Goal: Task Accomplishment & Management: Complete application form

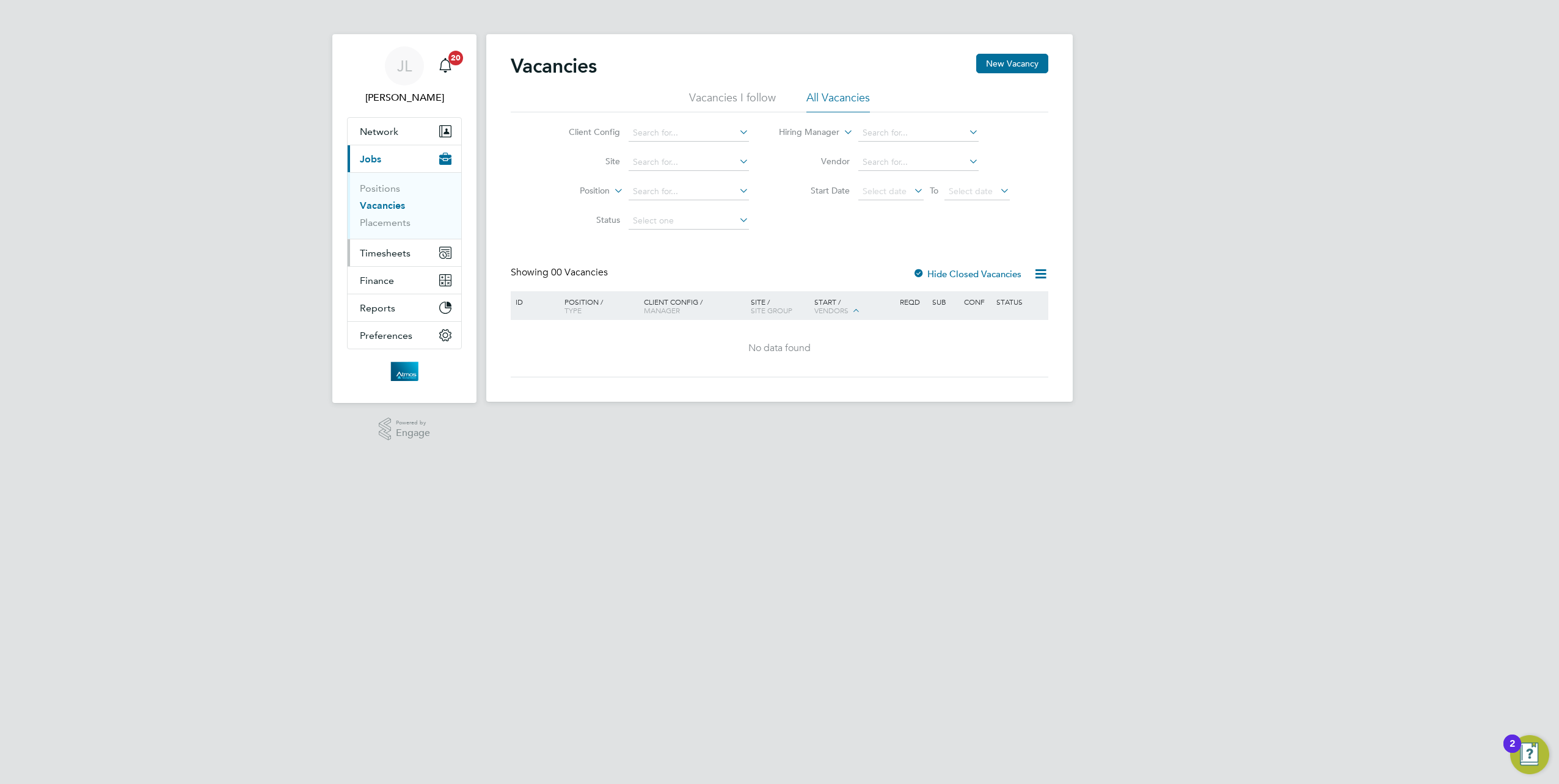
click at [391, 248] on span "Timesheets" at bounding box center [385, 253] width 51 height 12
click at [389, 211] on link "Timesheets" at bounding box center [385, 216] width 51 height 12
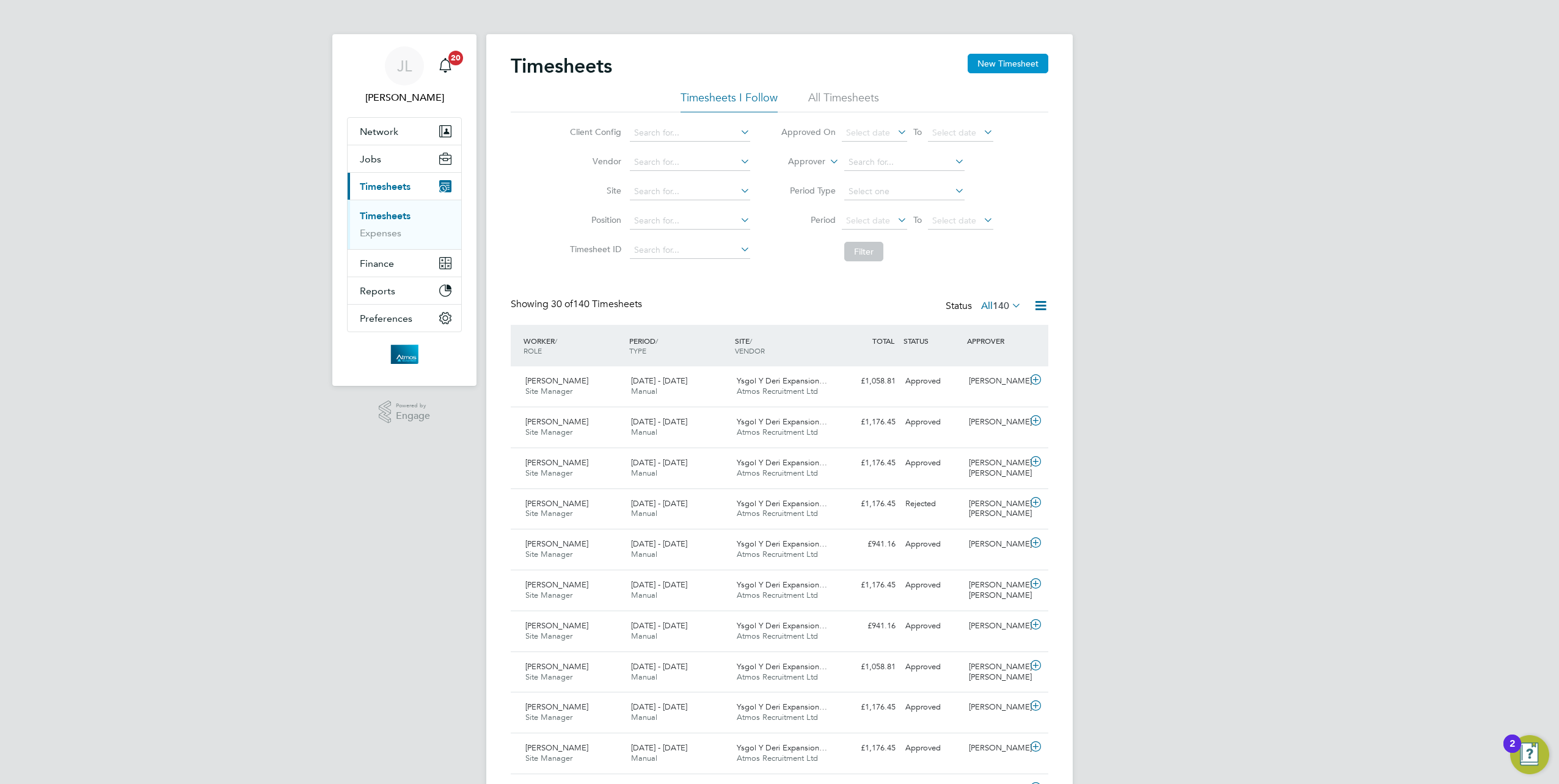
click at [1009, 56] on button "New Timesheet" at bounding box center [1008, 63] width 81 height 19
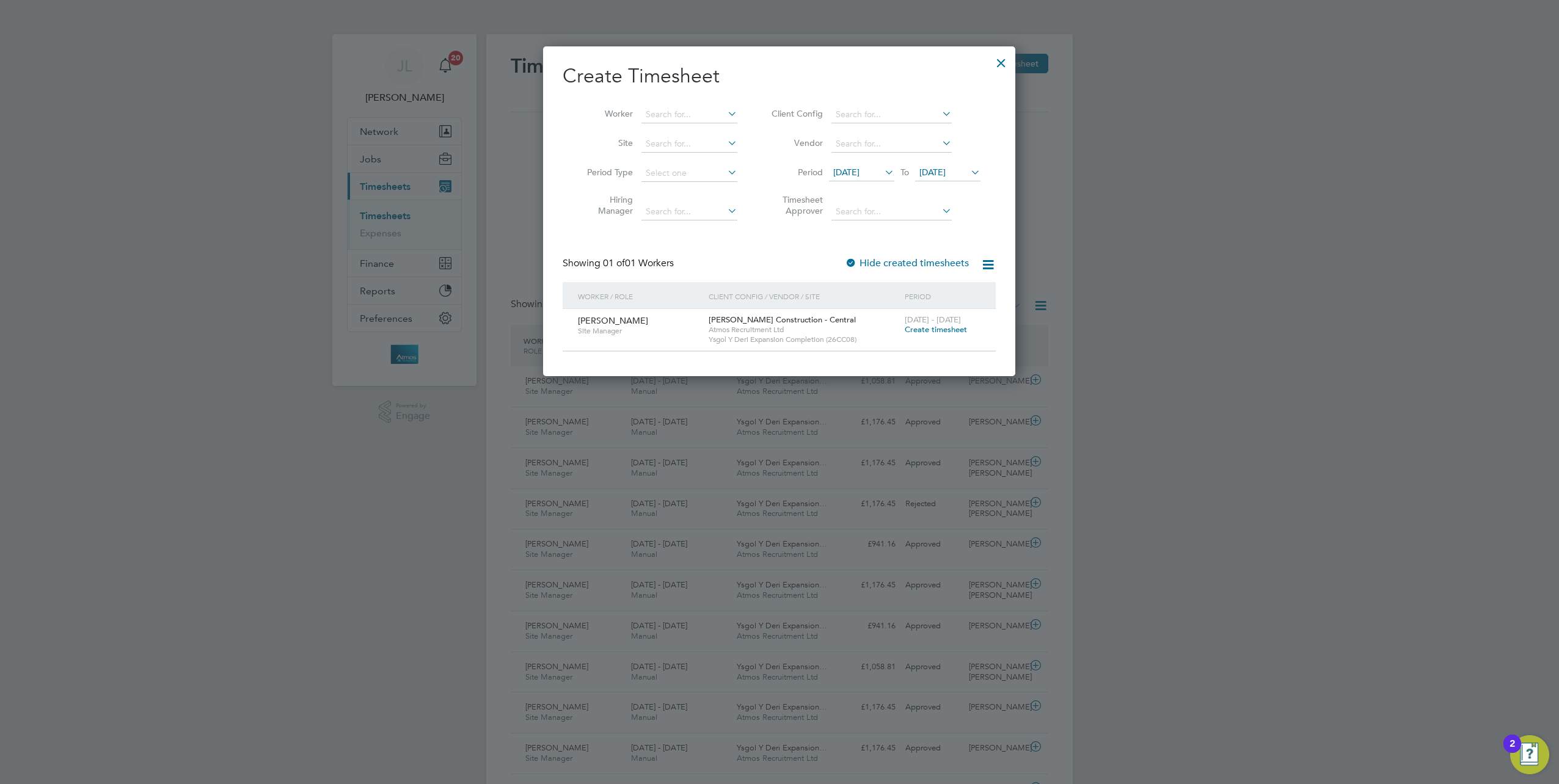
click at [951, 327] on span "Create timesheet" at bounding box center [936, 329] width 62 height 10
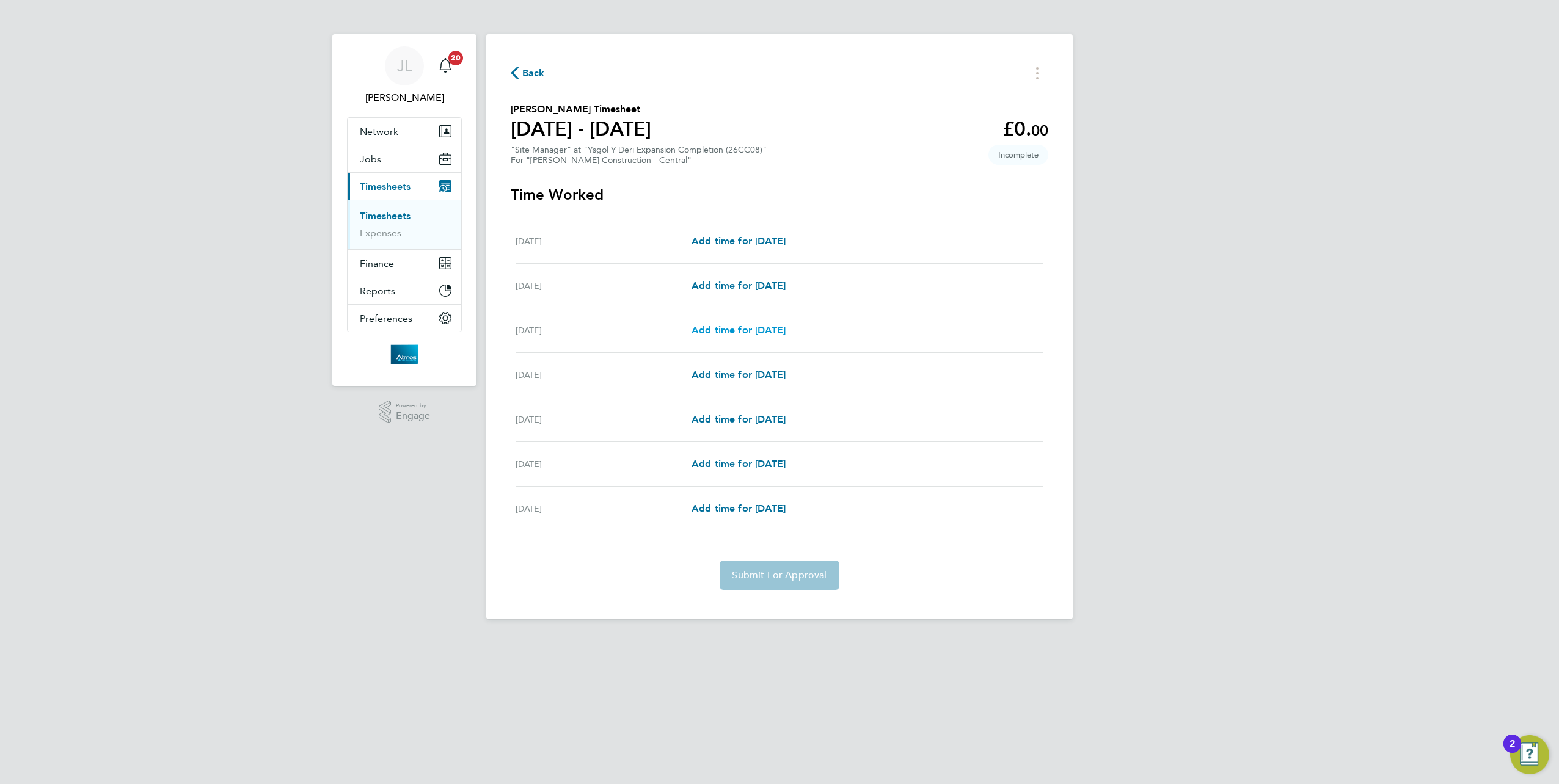
click at [745, 331] on span "Add time for [DATE]" at bounding box center [739, 330] width 94 height 12
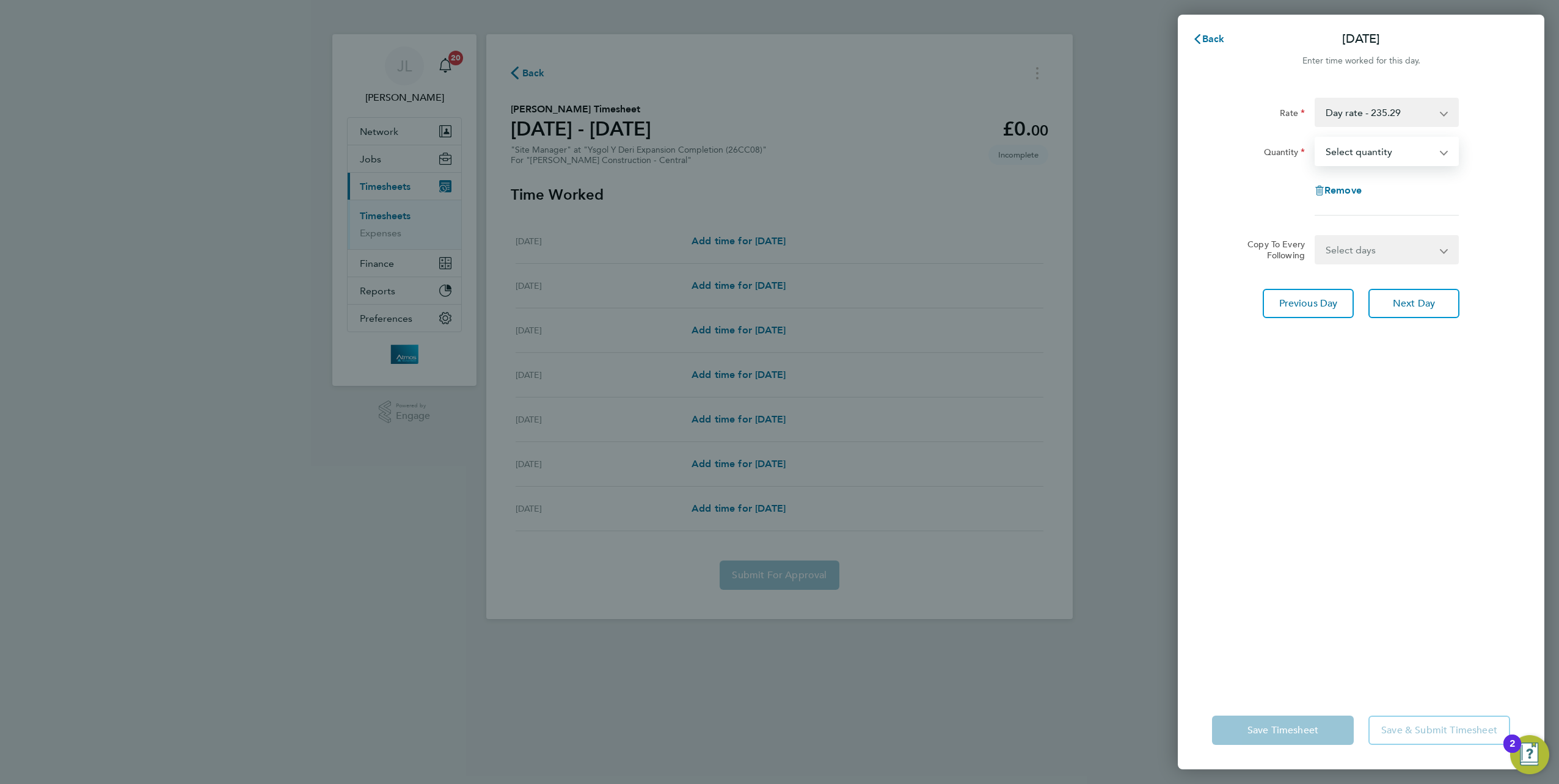
click at [1396, 148] on select "Select quantity 0.5 1" at bounding box center [1380, 152] width 127 height 27
select select "1"
click at [1316, 138] on select "Select quantity 0.5 1" at bounding box center [1380, 152] width 127 height 27
click at [1359, 248] on select "Select days Day [DATE] [DATE] [DATE] [DATE]" at bounding box center [1380, 250] width 128 height 27
select select "DAY"
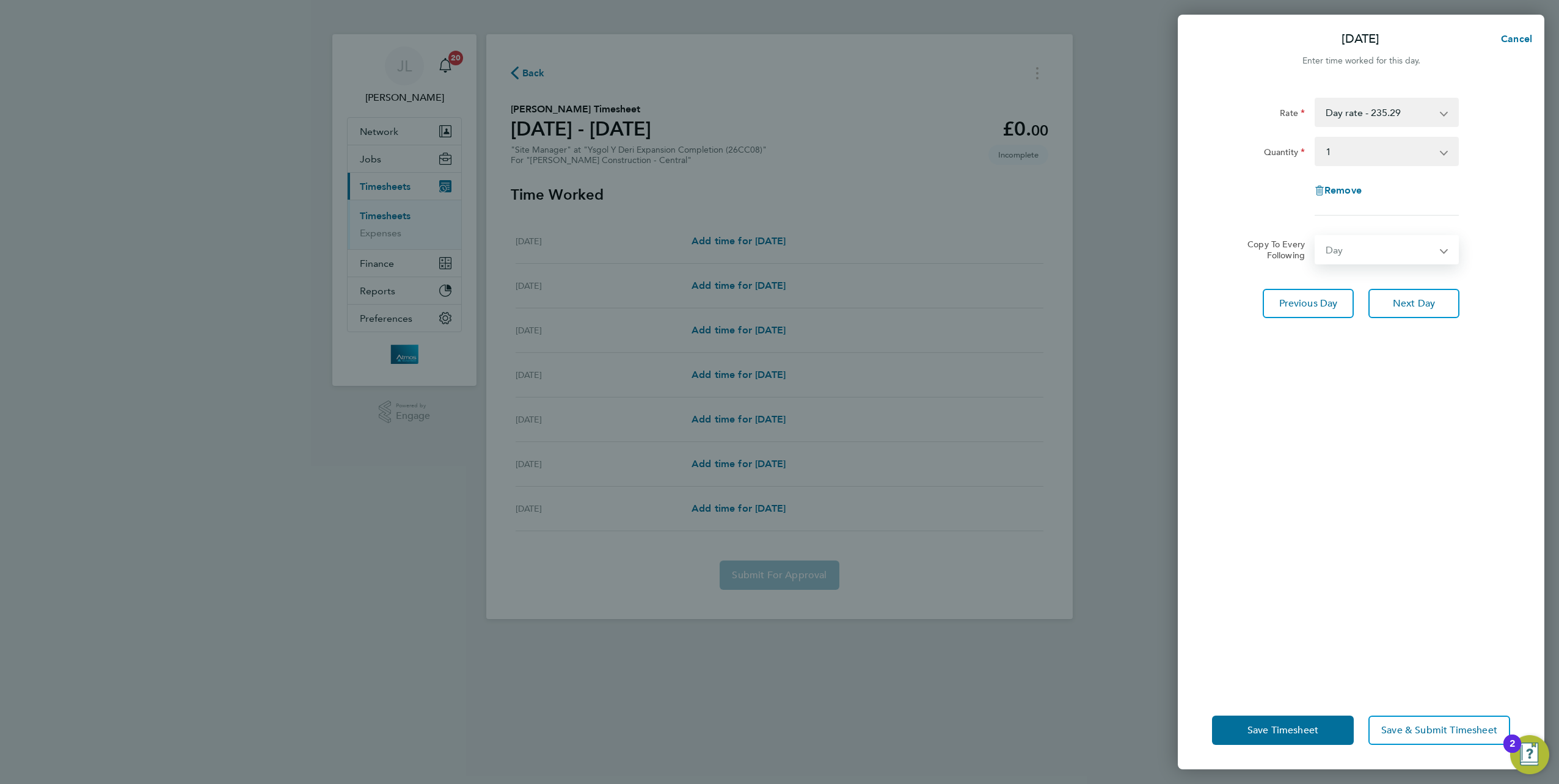
click at [1316, 237] on select "Select days Day [DATE] [DATE] [DATE] [DATE]" at bounding box center [1380, 250] width 128 height 27
select select "[DATE]"
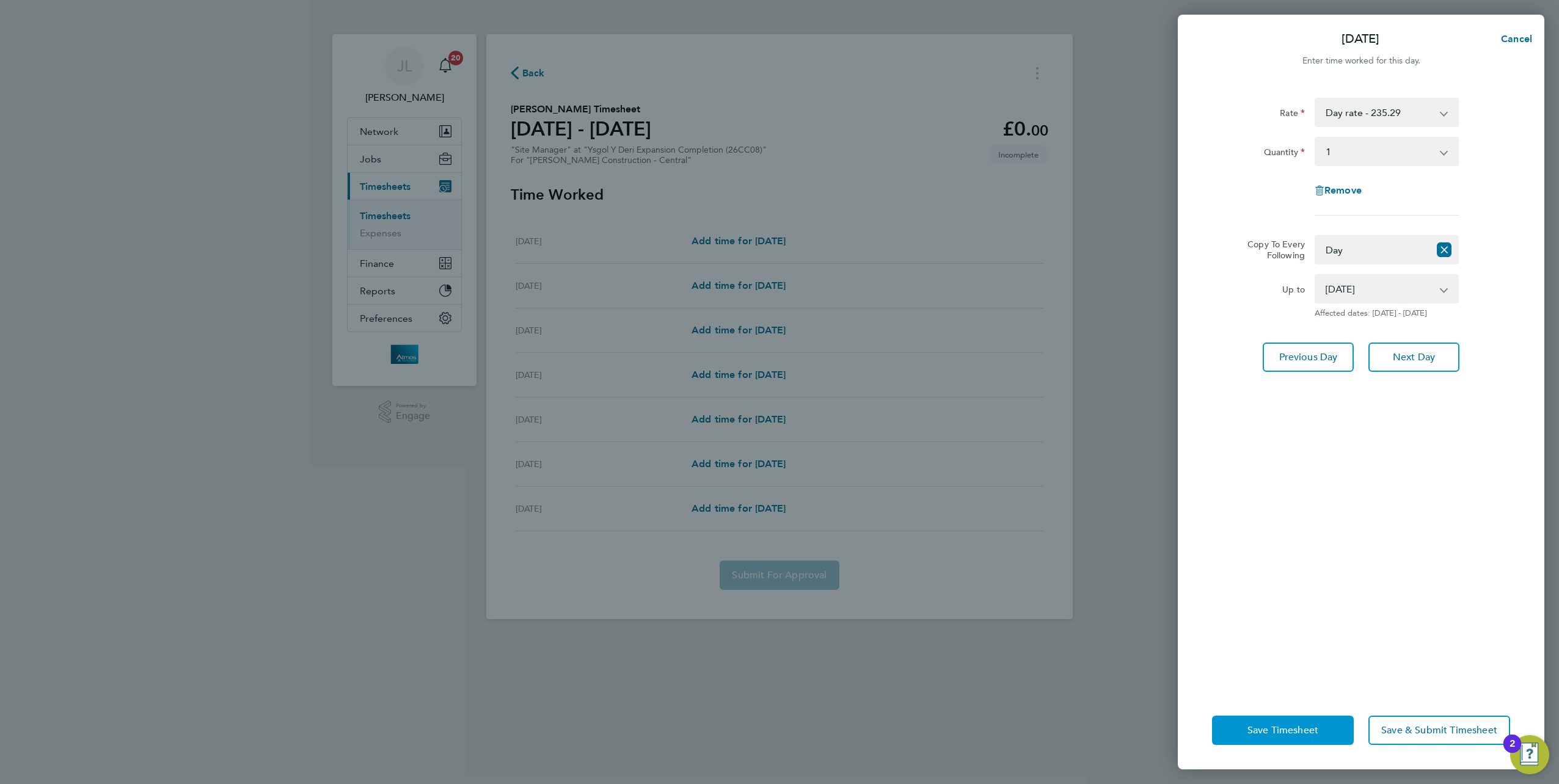
click at [1291, 729] on span "Save Timesheet" at bounding box center [1283, 730] width 71 height 13
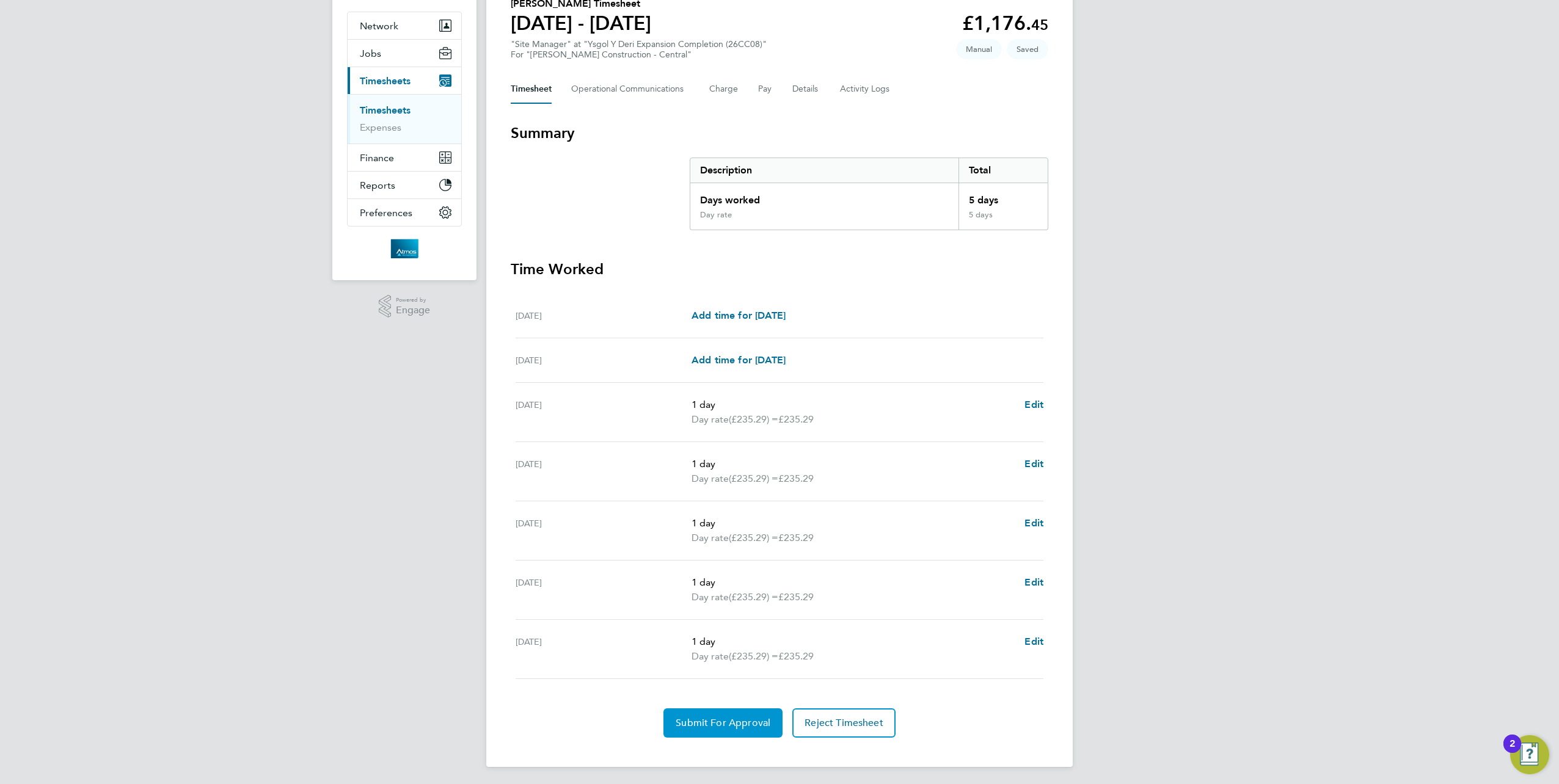
click at [739, 724] on span "Submit For Approval" at bounding box center [723, 723] width 94 height 13
